Goal: Find specific page/section: Find specific page/section

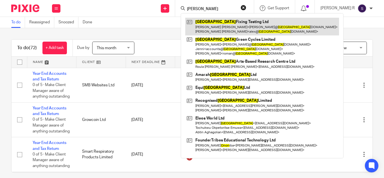
type input "lonon"
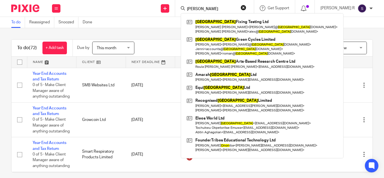
click at [174, 35] on div "To do (72) + Add task Due by This month This month Today Tomorrow This week Nex…" at bounding box center [192, 103] width 384 height 150
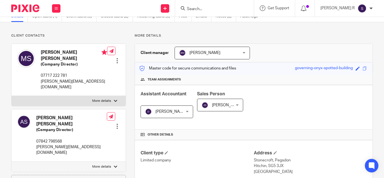
scroll to position [100, 0]
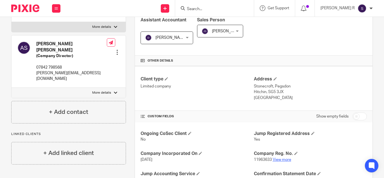
click at [279, 158] on link "View more" at bounding box center [282, 160] width 19 height 4
click at [278, 159] on link "View more" at bounding box center [282, 160] width 19 height 4
